Goal: Information Seeking & Learning: Learn about a topic

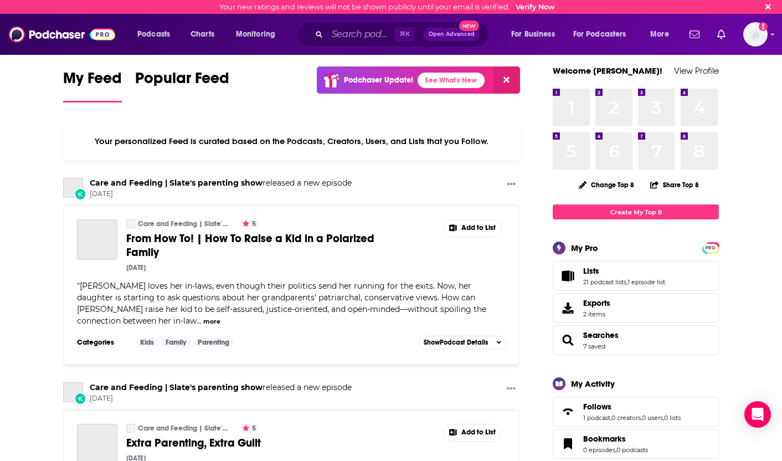
drag, startPoint x: 319, startPoint y: 38, endPoint x: 337, endPoint y: 37, distance: 17.7
click at [319, 38] on div "⌘ K Open Advanced New" at bounding box center [393, 34] width 192 height 25
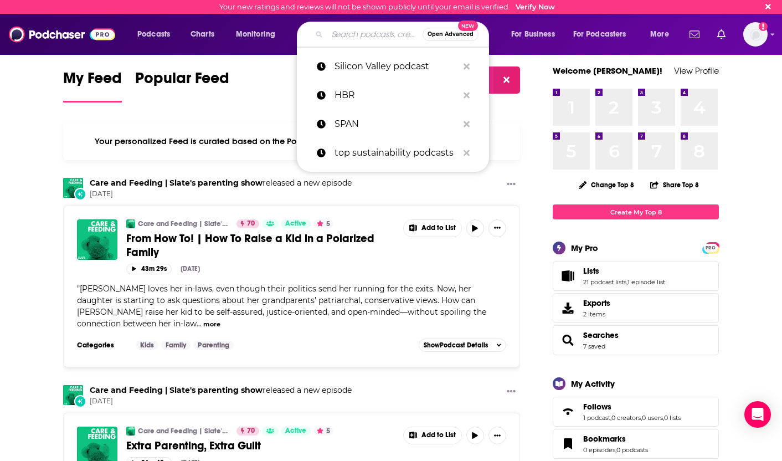
click at [337, 37] on input "Search podcasts, credits, & more..." at bounding box center [374, 34] width 95 height 18
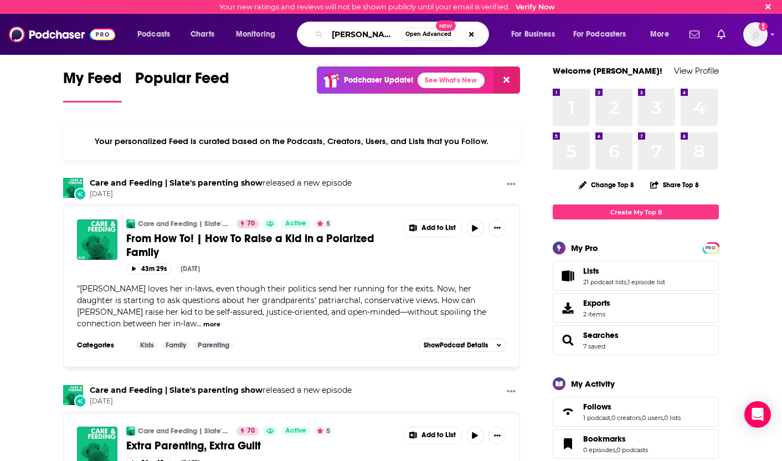
type input "[PERSON_NAME]"
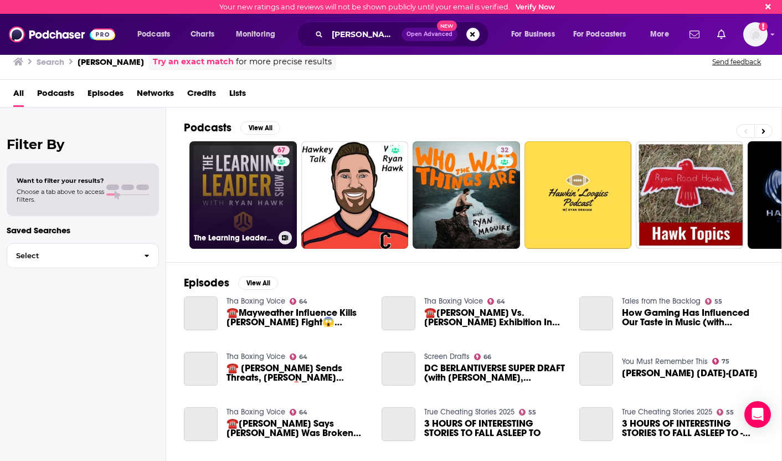
click at [214, 171] on link "67 The Learning Leader Show With [PERSON_NAME]" at bounding box center [242, 194] width 107 height 107
